Goal: Task Accomplishment & Management: Manage account settings

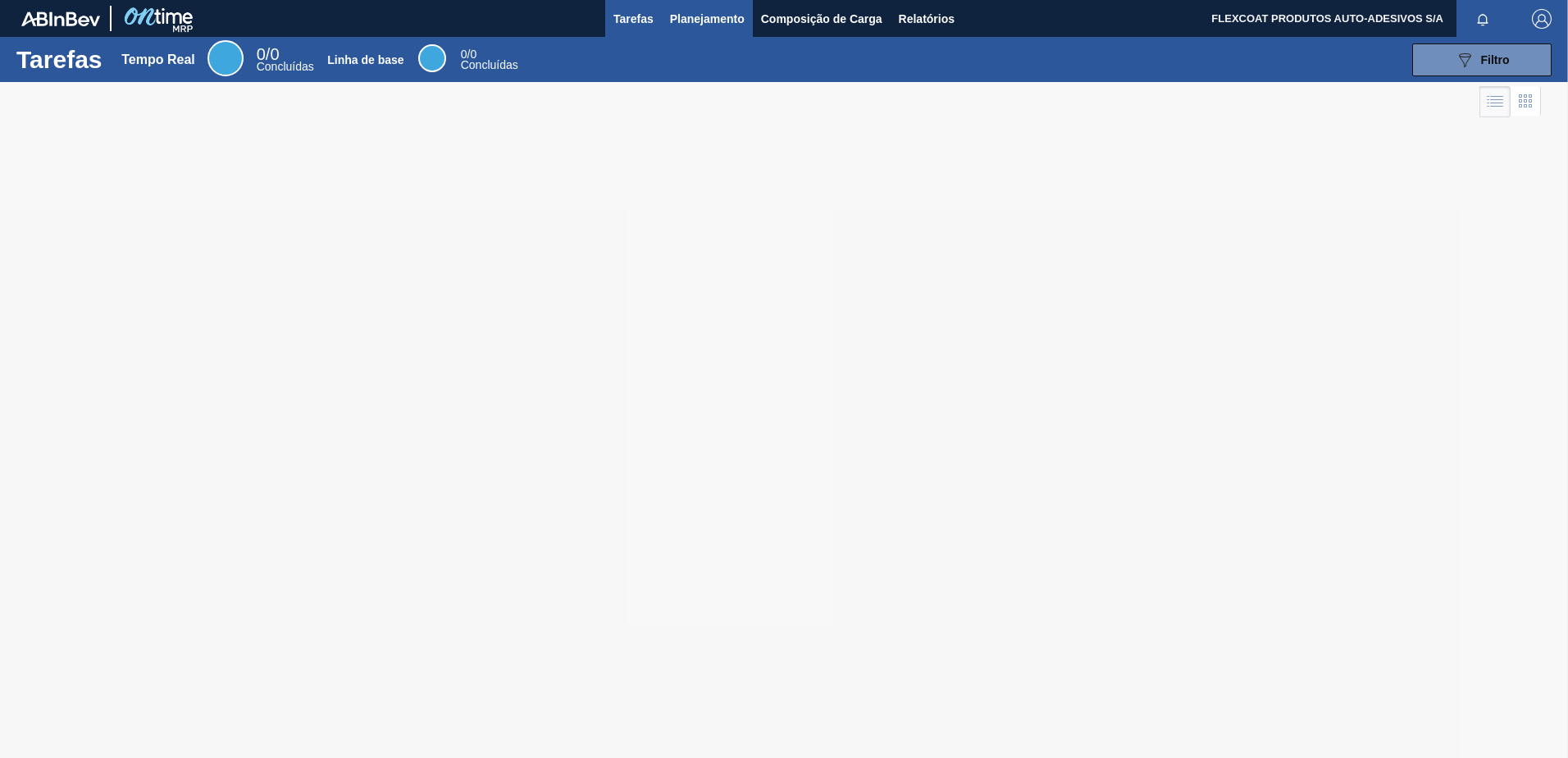
click at [682, 21] on span "Planejamento" at bounding box center [706, 19] width 74 height 20
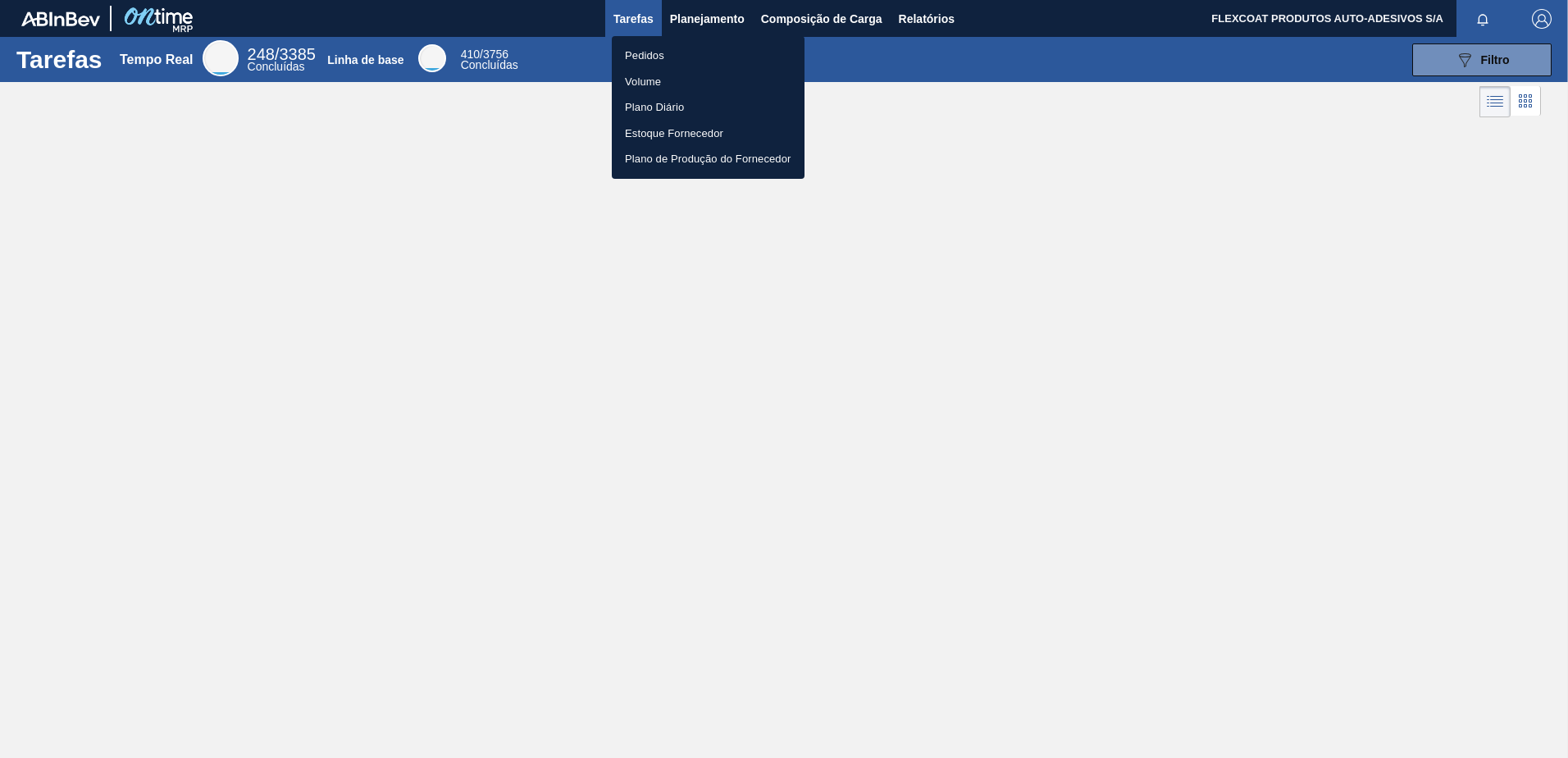
click at [649, 54] on li "Pedidos" at bounding box center [708, 56] width 193 height 26
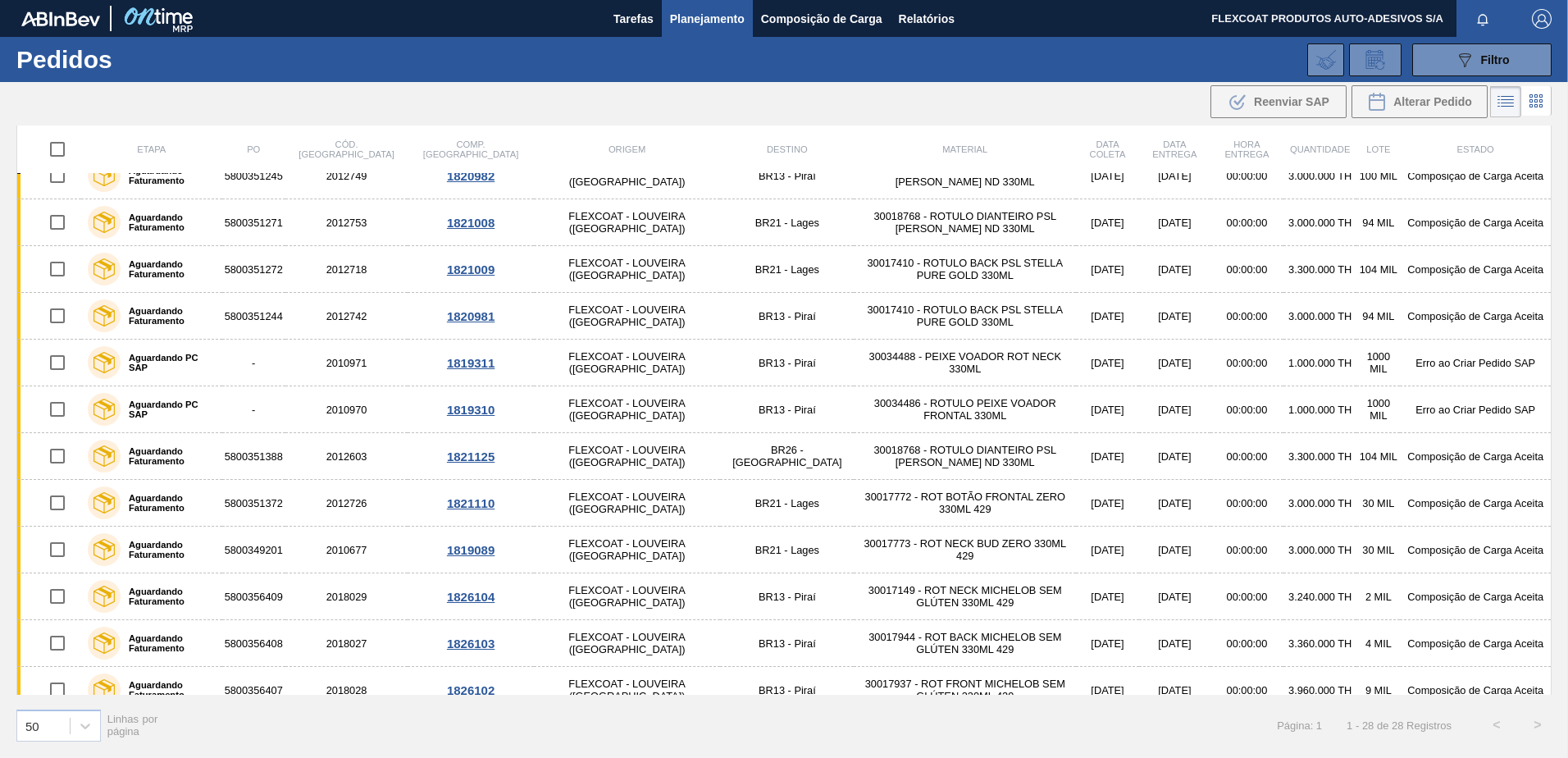
scroll to position [379, 0]
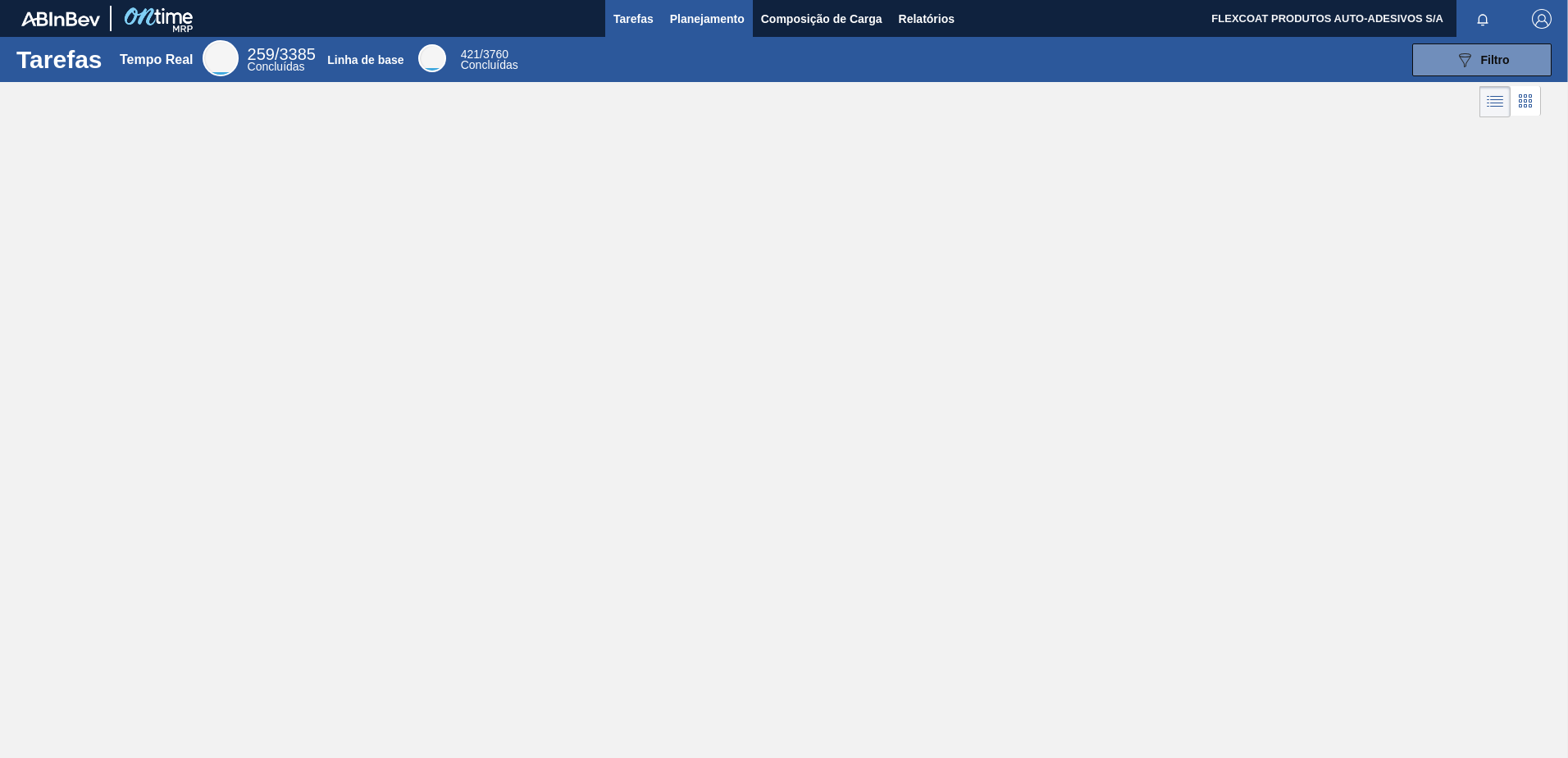
click at [691, 13] on span "Planejamento" at bounding box center [706, 19] width 74 height 20
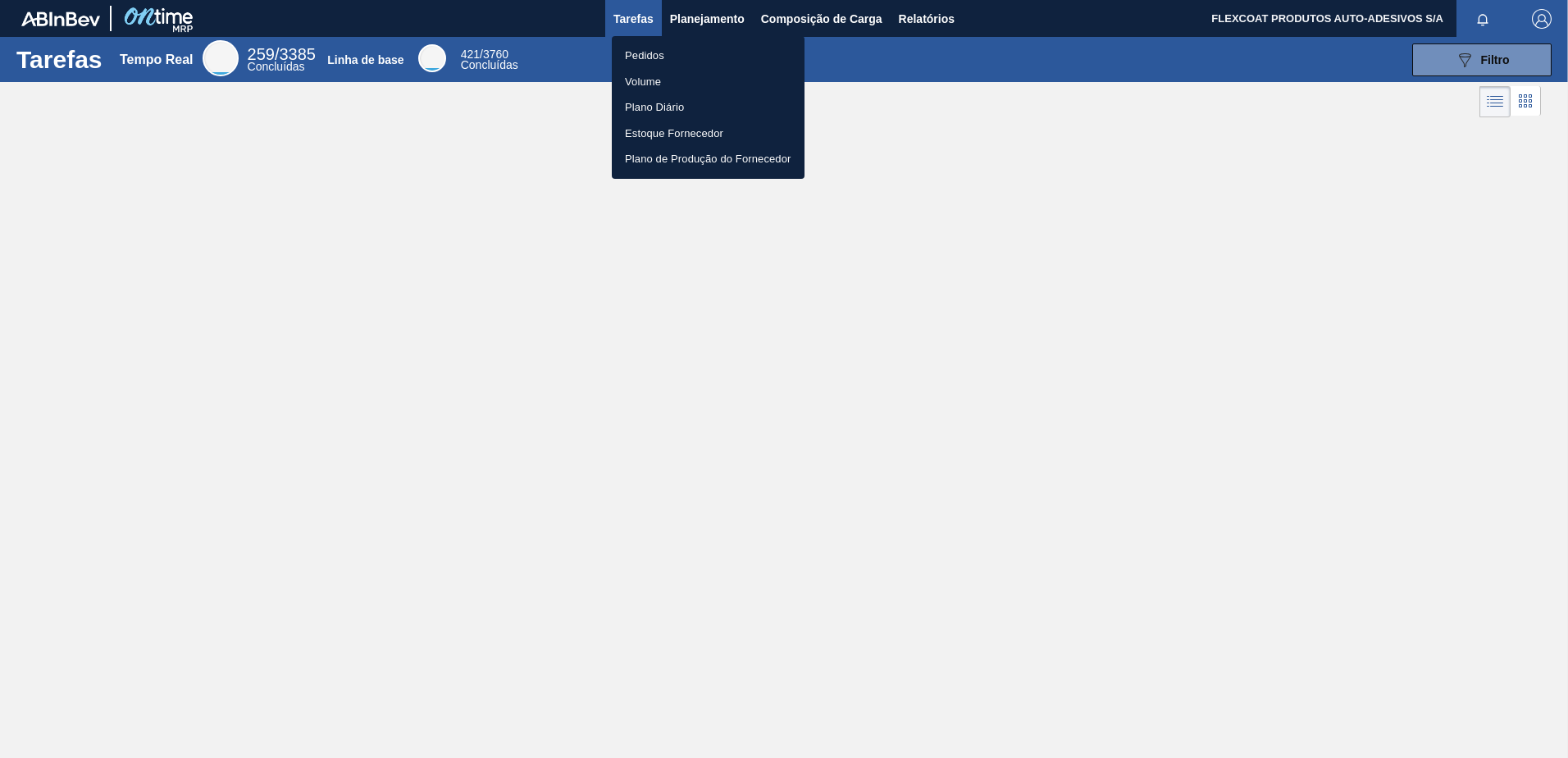
click at [658, 47] on li "Pedidos" at bounding box center [708, 56] width 193 height 26
